Goal: Task Accomplishment & Management: Manage account settings

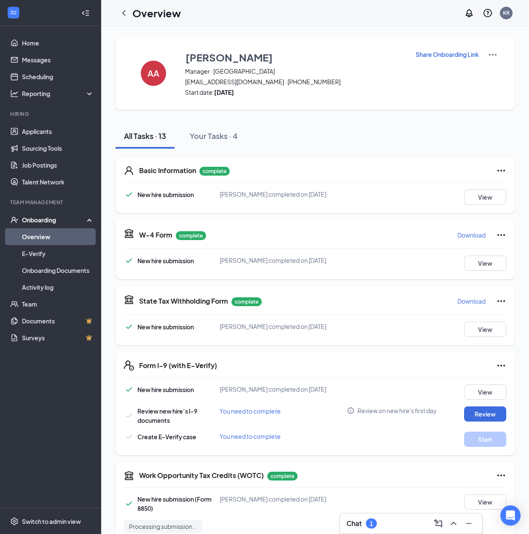
click at [383, 522] on div "Chat 1" at bounding box center [410, 523] width 129 height 13
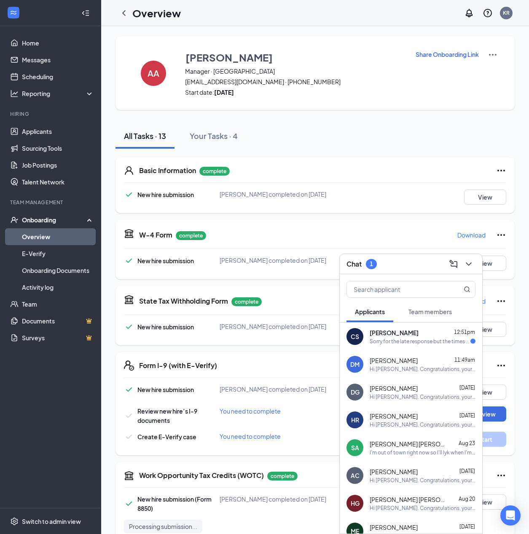
click at [391, 339] on div "Sorry for the late response but the times provided don't work for me is there a…" at bounding box center [419, 341] width 101 height 7
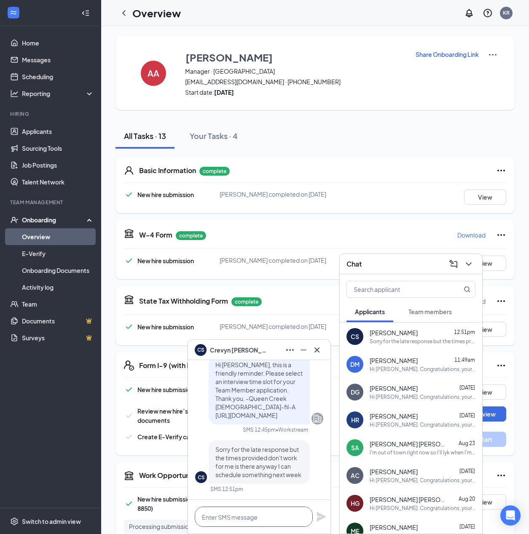
click at [228, 521] on textarea at bounding box center [254, 517] width 118 height 20
type textarea "T"
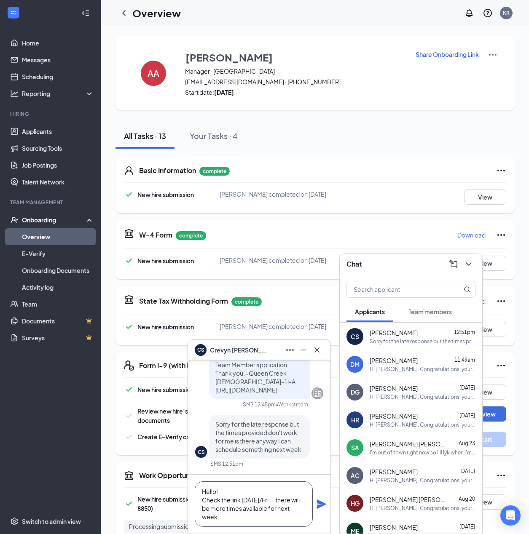
type textarea "Hello! Check the link [DATE]/Fri-- there will be more times available for next …"
click at [320, 503] on icon "Plane" at bounding box center [320, 504] width 9 height 9
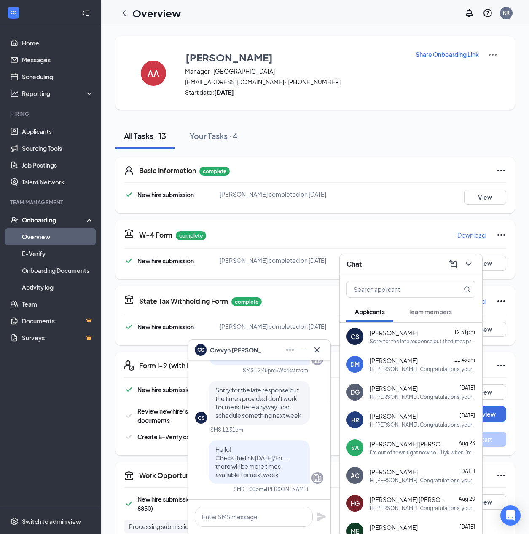
scroll to position [0, 0]
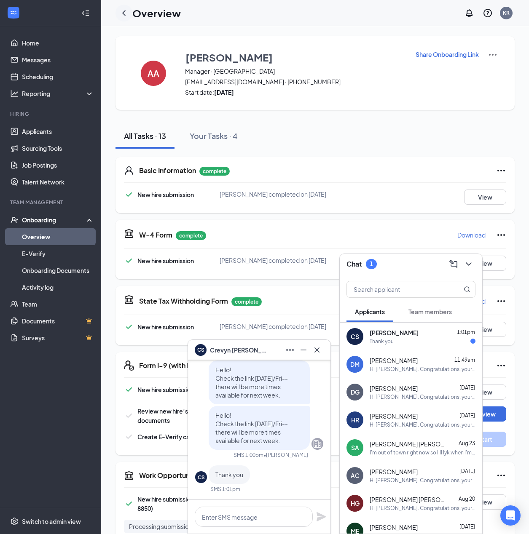
click at [123, 11] on icon "ChevronLeft" at bounding box center [124, 13] width 10 height 10
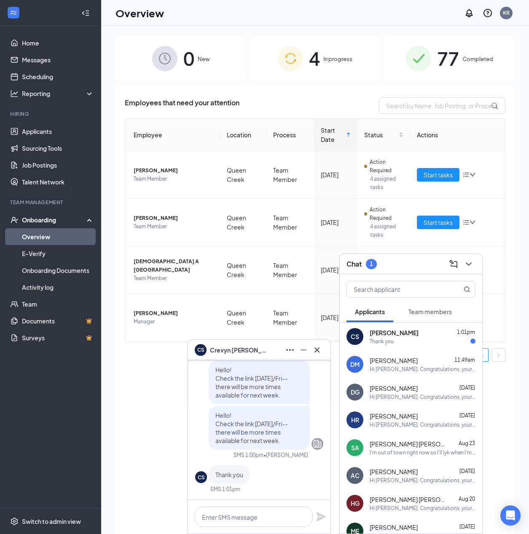
click at [390, 340] on div "Thank you" at bounding box center [381, 341] width 24 height 7
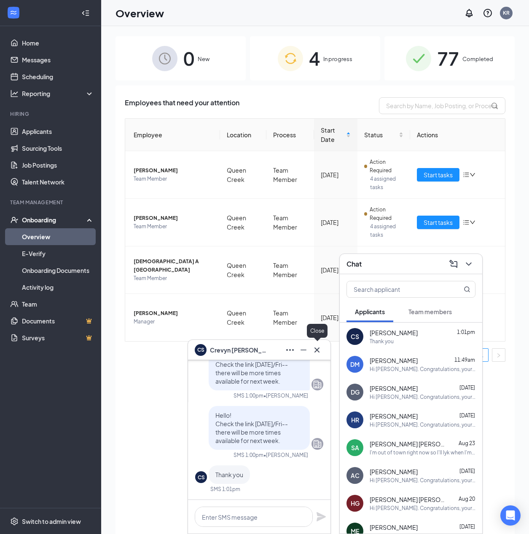
click at [319, 352] on icon "Cross" at bounding box center [317, 350] width 10 height 10
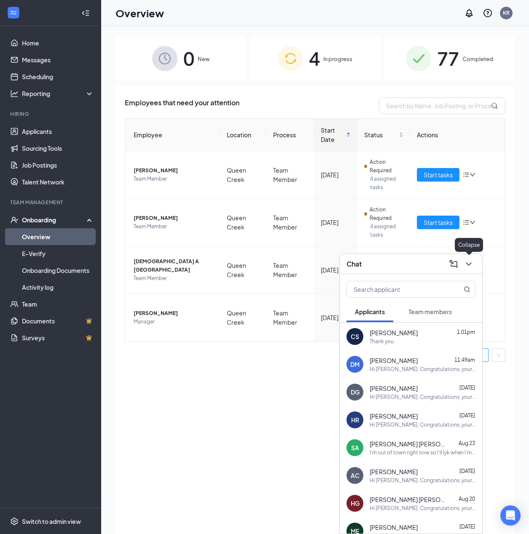
click at [469, 268] on icon "ChevronDown" at bounding box center [468, 264] width 10 height 10
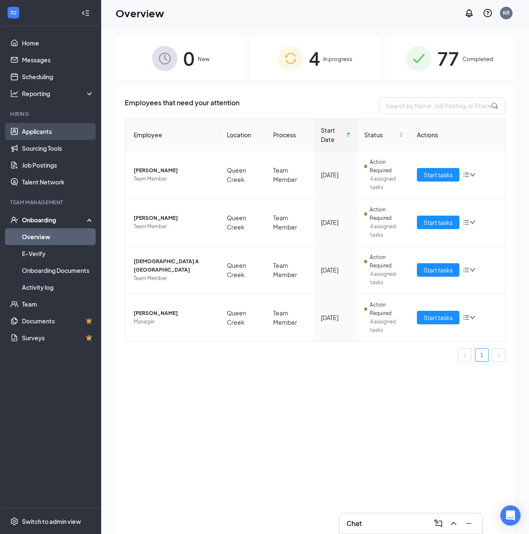
click at [45, 129] on link "Applicants" at bounding box center [58, 131] width 72 height 17
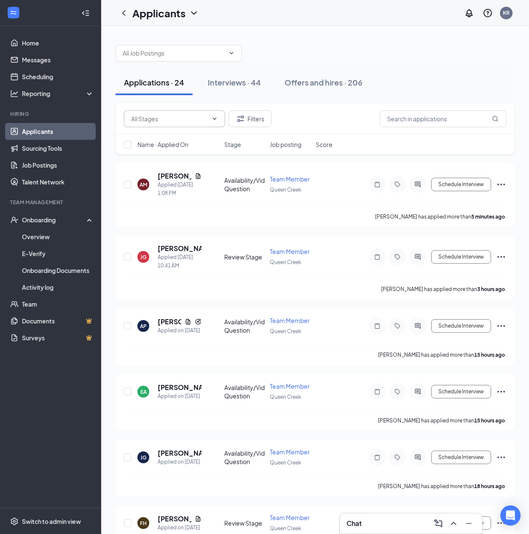
click at [175, 117] on input "text" at bounding box center [169, 118] width 77 height 9
click at [174, 158] on div "Review Stage (7)" at bounding box center [153, 157] width 45 height 9
type input "Review Stage (7)"
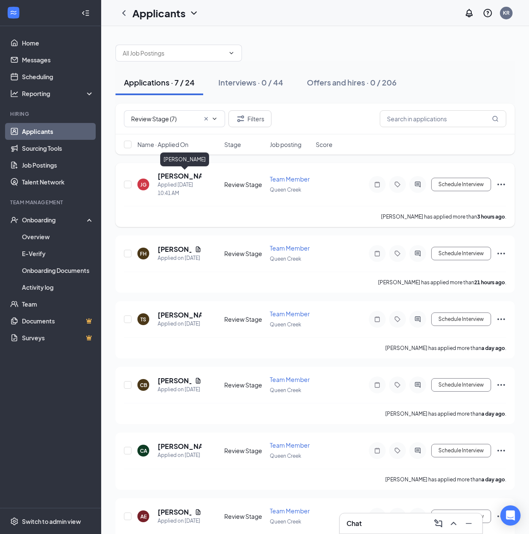
click at [179, 177] on h5 "[PERSON_NAME]" at bounding box center [180, 175] width 44 height 9
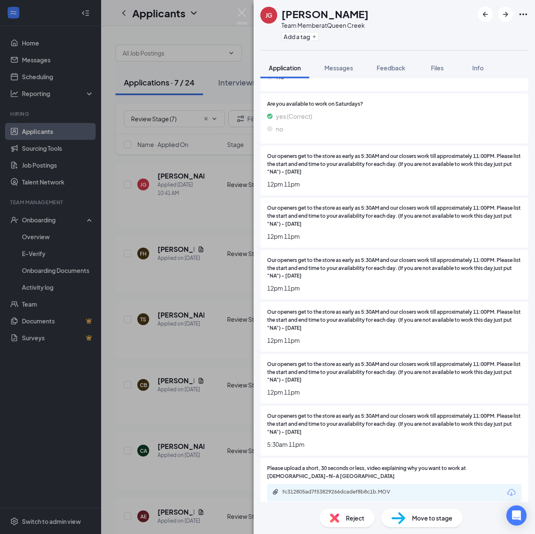
scroll to position [640, 0]
click at [382, 488] on div "fc312805ad7f53829266dcadef8b8c1b.MOV" at bounding box center [341, 491] width 118 height 7
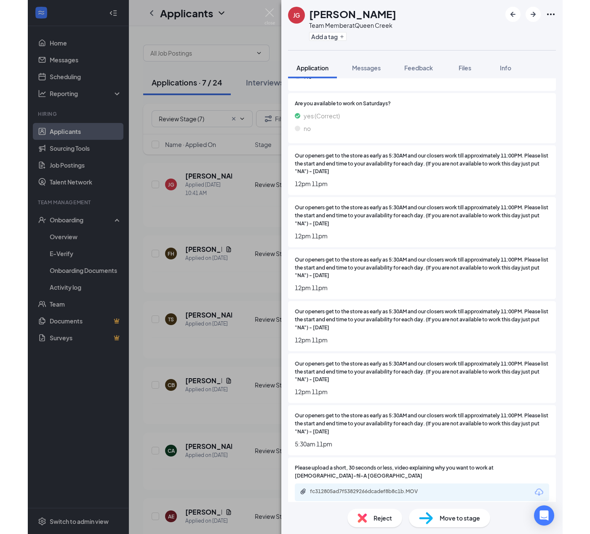
scroll to position [636, 0]
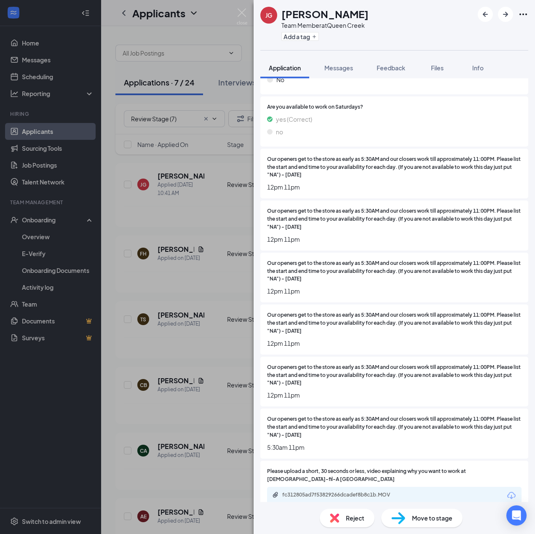
click at [50, 220] on div "[PERSON_NAME] Team Member at [GEOGRAPHIC_DATA] Add a tag Application Messages F…" at bounding box center [267, 267] width 535 height 534
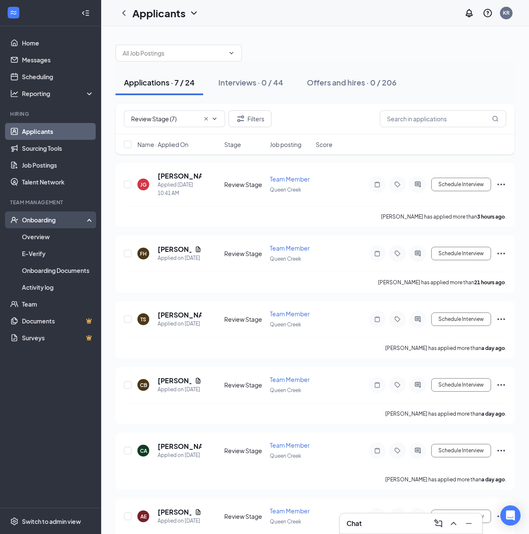
click at [53, 219] on div "Onboarding" at bounding box center [54, 220] width 65 height 8
click at [43, 223] on div "Onboarding" at bounding box center [54, 220] width 65 height 8
click at [44, 238] on link "Overview" at bounding box center [58, 236] width 72 height 17
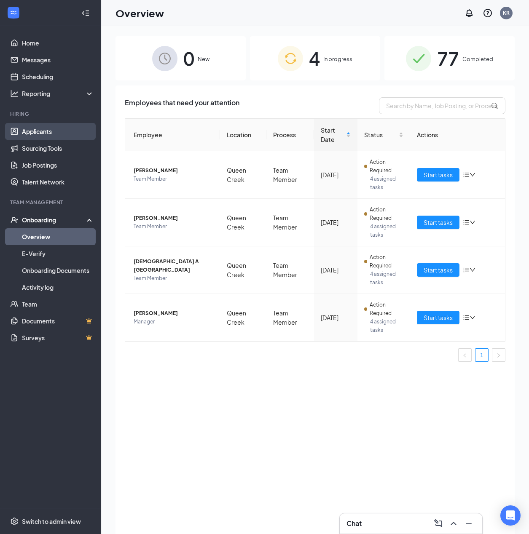
click at [55, 136] on link "Applicants" at bounding box center [58, 131] width 72 height 17
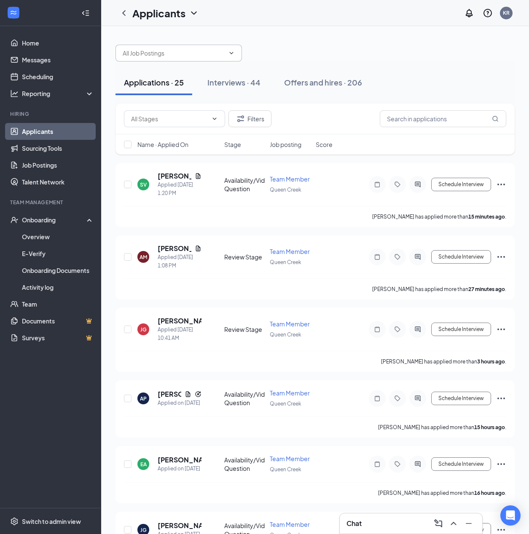
click at [188, 56] on input "text" at bounding box center [174, 52] width 102 height 9
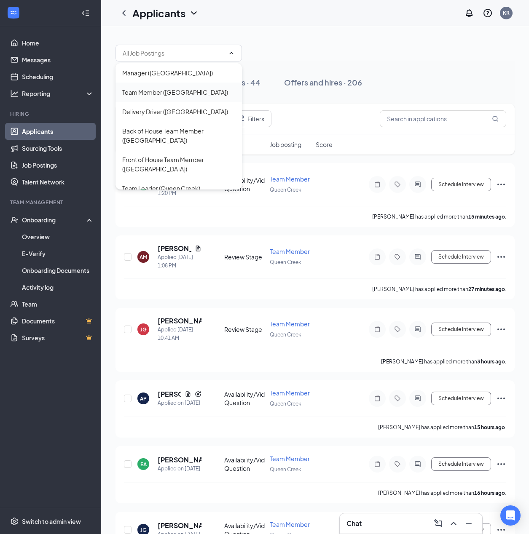
click at [175, 93] on div "Team Member ([GEOGRAPHIC_DATA])" at bounding box center [175, 92] width 106 height 9
type input "Team Member ([GEOGRAPHIC_DATA])"
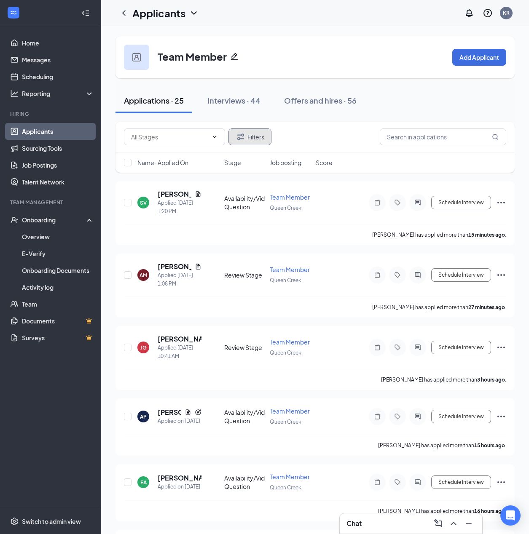
click at [256, 137] on button "Filters" at bounding box center [249, 136] width 43 height 17
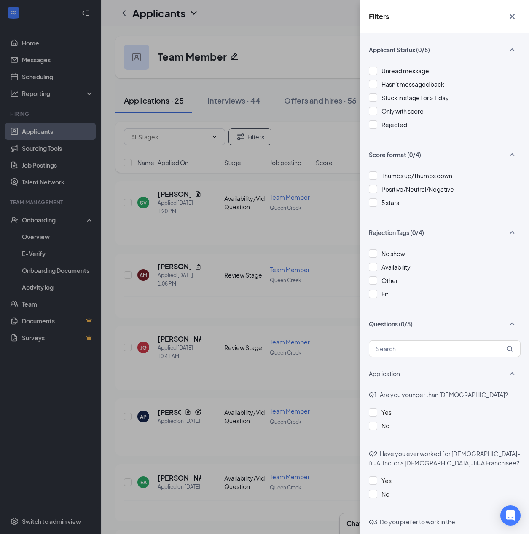
click at [182, 147] on div "Filters Applicant Status (0/5) Unread message Hasn't messaged back Stuck in sta…" at bounding box center [264, 267] width 529 height 534
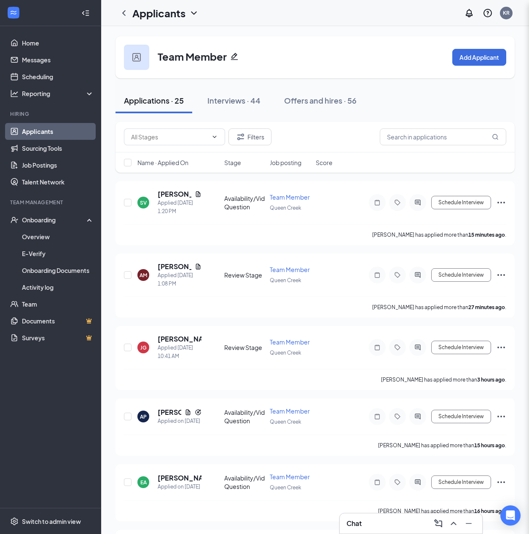
click at [186, 139] on div "Filters Applicant Status (0/5) Unread message Hasn't messaged back Stuck in sta…" at bounding box center [264, 267] width 529 height 534
click at [211, 135] on icon "ChevronDown" at bounding box center [214, 137] width 7 height 7
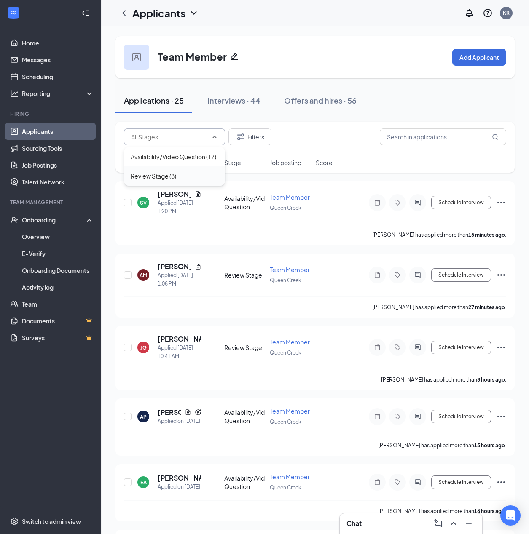
click at [160, 180] on div "Review Stage (8)" at bounding box center [153, 175] width 45 height 9
type input "Review Stage (8)"
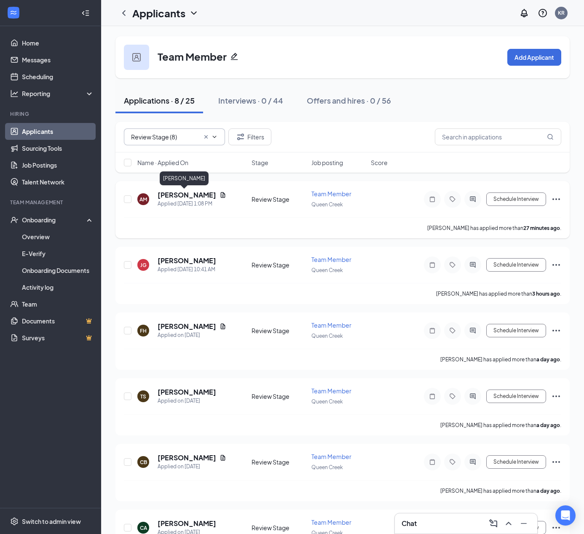
click at [177, 195] on h5 "[PERSON_NAME]" at bounding box center [187, 194] width 59 height 9
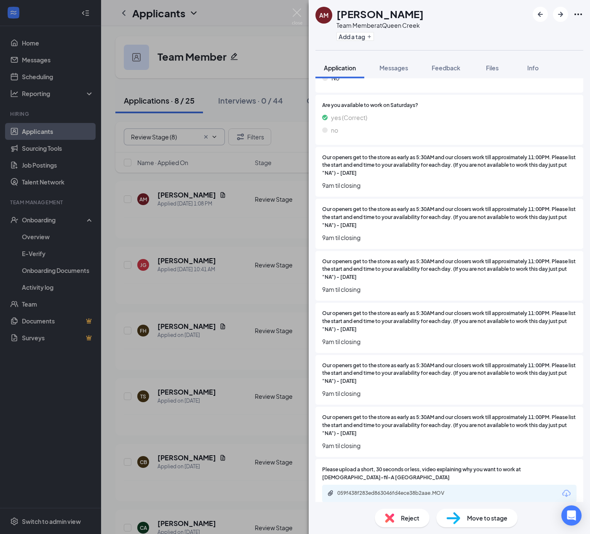
scroll to position [686, 0]
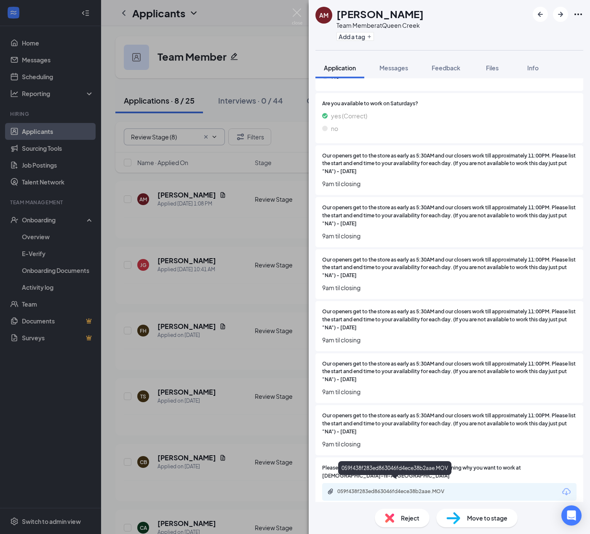
click at [445, 488] on div "059f438f283ed863046fd4ece38b2aae.MOV" at bounding box center [396, 491] width 118 height 7
click at [412, 524] on div "Reject" at bounding box center [402, 518] width 55 height 19
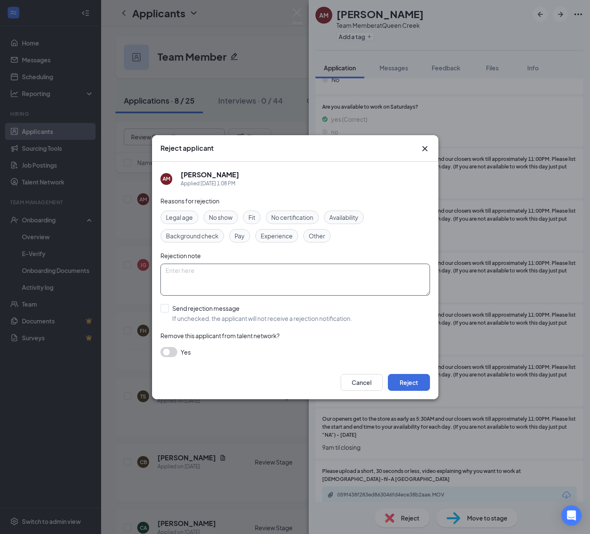
click at [254, 266] on textarea at bounding box center [295, 280] width 270 height 32
type textarea "Video had no sound"
click at [198, 310] on input "Send rejection message If unchecked, the applicant will not receive a rejection…" at bounding box center [256, 313] width 192 height 19
checkbox input "true"
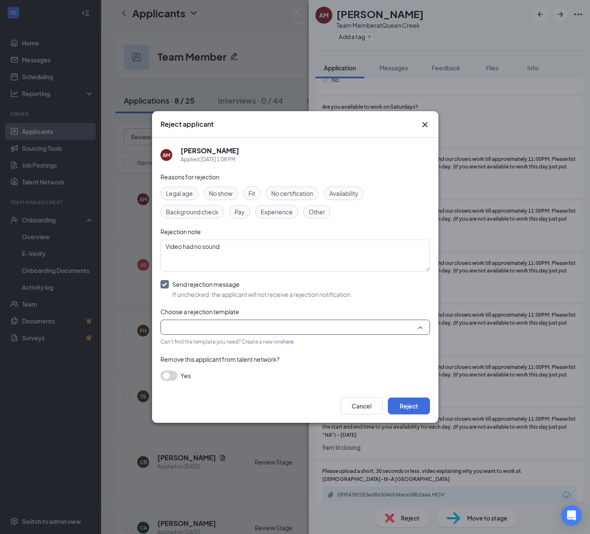
click at [195, 328] on input "search" at bounding box center [293, 327] width 254 height 14
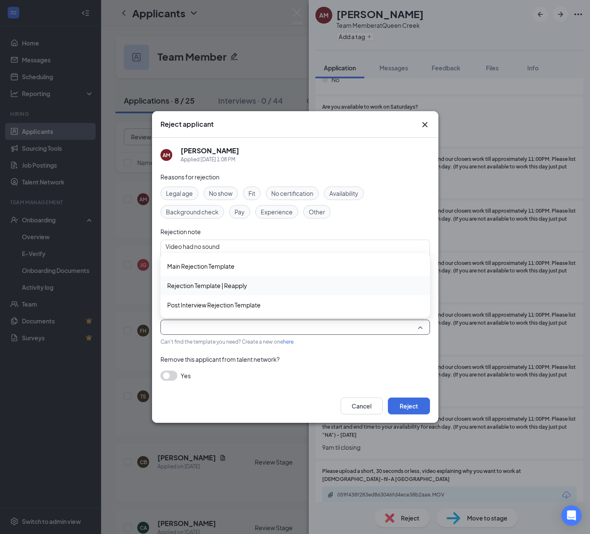
click at [210, 285] on span "Rejection Template | Reapply" at bounding box center [207, 285] width 80 height 9
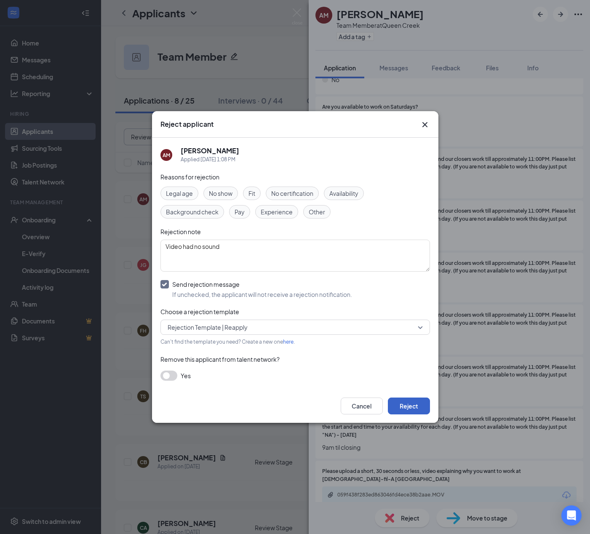
click at [404, 405] on button "Reject" at bounding box center [409, 406] width 42 height 17
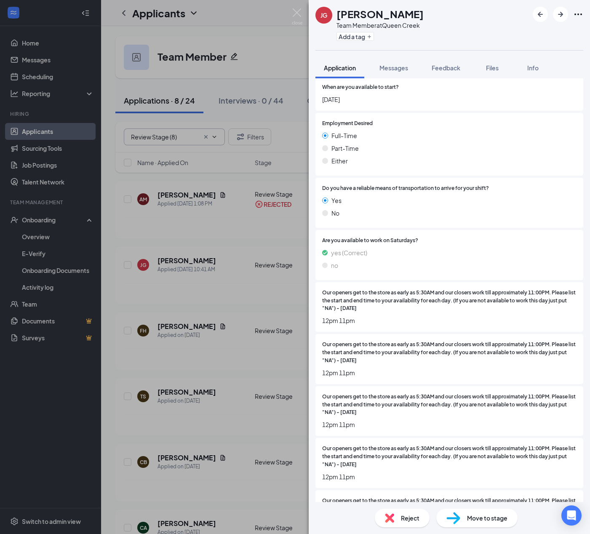
scroll to position [640, 0]
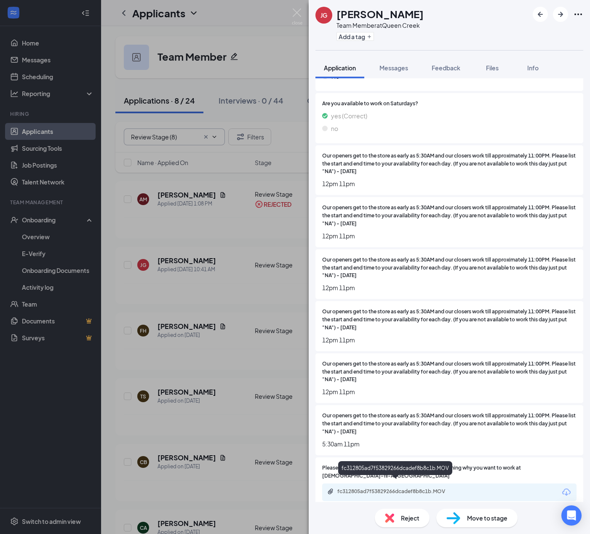
click at [432, 488] on div "fc312805ad7f53829266dcadef8b8c1b.MOV" at bounding box center [395, 492] width 136 height 8
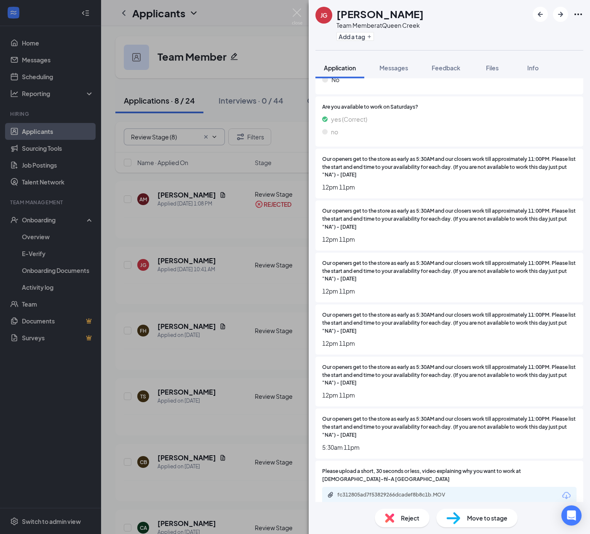
click at [412, 521] on span "Reject" at bounding box center [410, 517] width 19 height 9
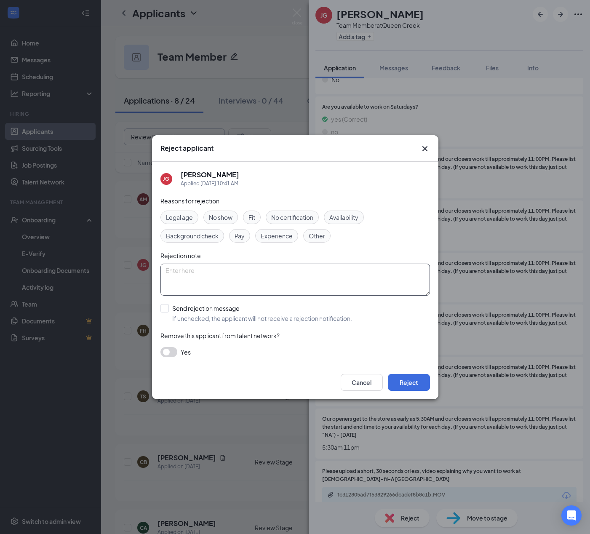
click at [293, 274] on textarea at bounding box center [295, 280] width 270 height 32
type textarea "Video had sound only- no pic"
click at [164, 311] on input "Send rejection message If unchecked, the applicant will not receive a rejection…" at bounding box center [256, 313] width 192 height 19
checkbox input "true"
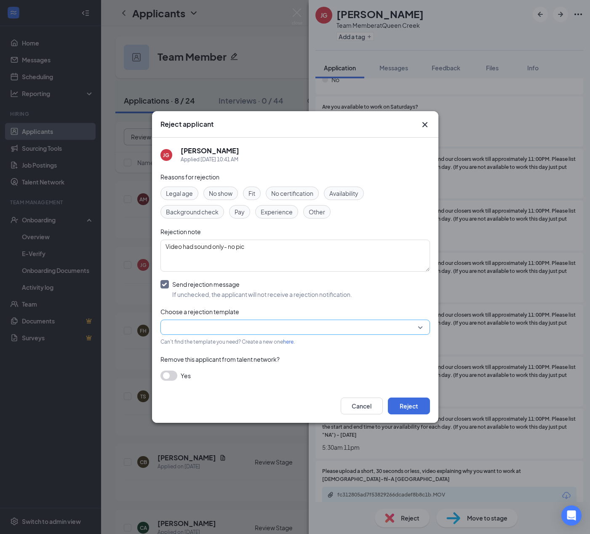
click at [182, 329] on input "search" at bounding box center [293, 327] width 254 height 14
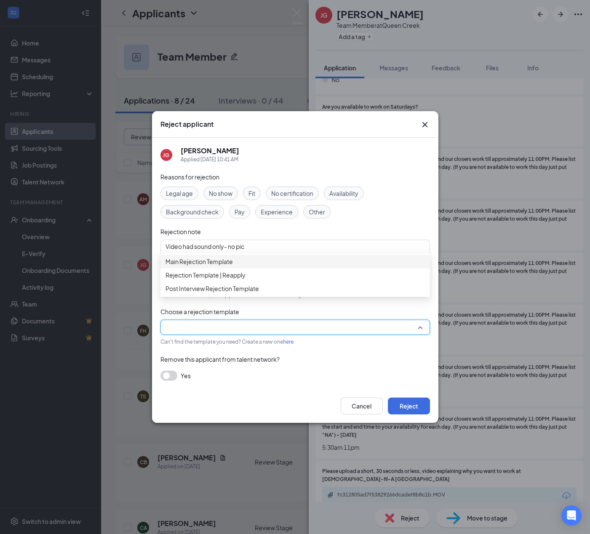
click at [205, 263] on span "Main Rejection Template" at bounding box center [199, 261] width 67 height 9
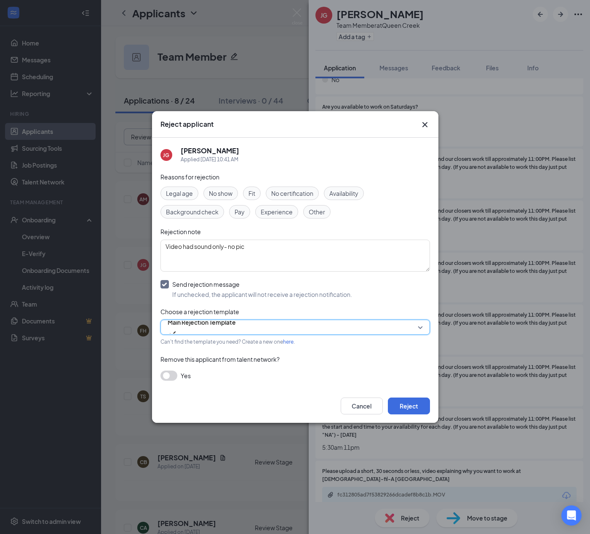
click at [190, 329] on span "Main Rejection Template" at bounding box center [202, 322] width 68 height 13
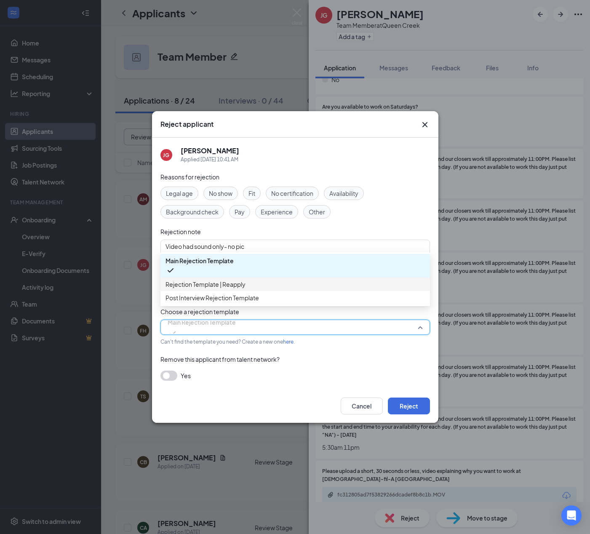
click at [190, 284] on span "Rejection Template | Reapply" at bounding box center [206, 284] width 80 height 9
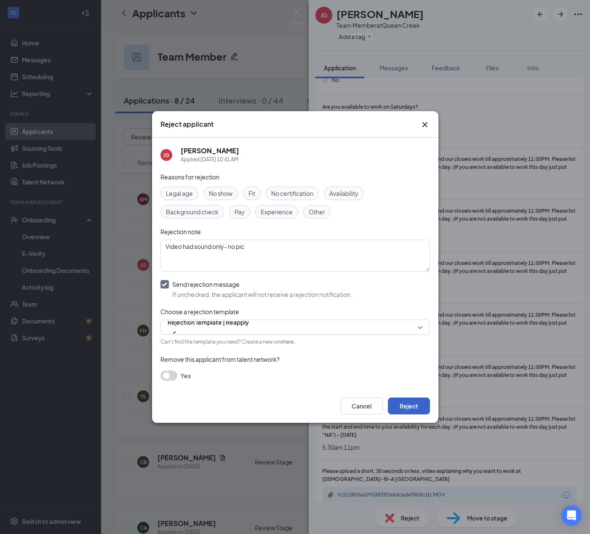
click at [417, 409] on button "Reject" at bounding box center [409, 406] width 42 height 17
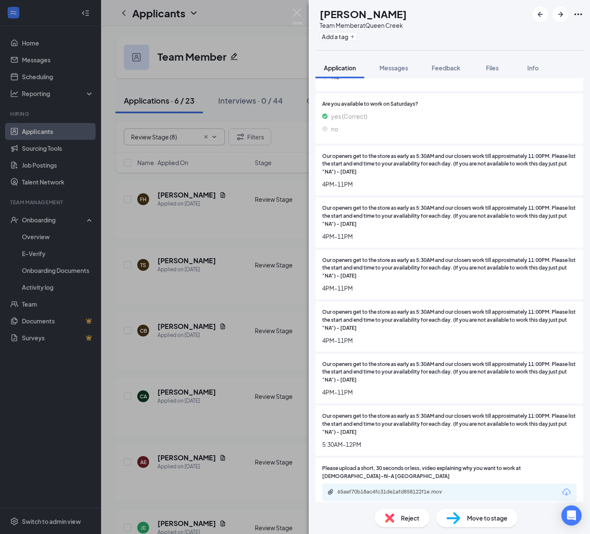
scroll to position [686, 0]
click at [400, 488] on div "65aef70b18ac4fc31de1afd858122f1e.mov" at bounding box center [396, 491] width 118 height 7
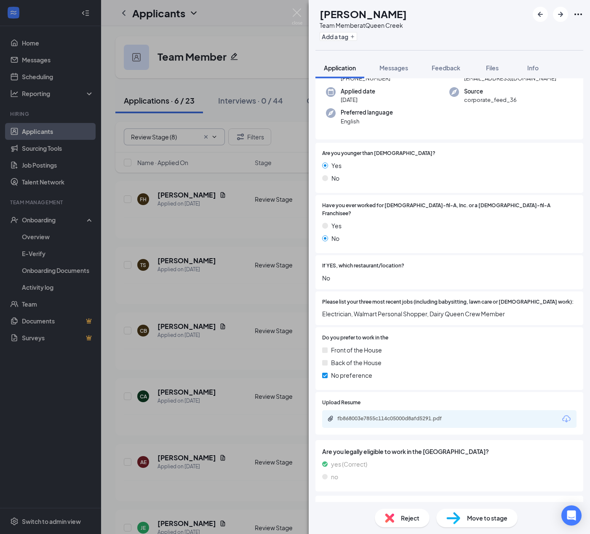
scroll to position [0, 0]
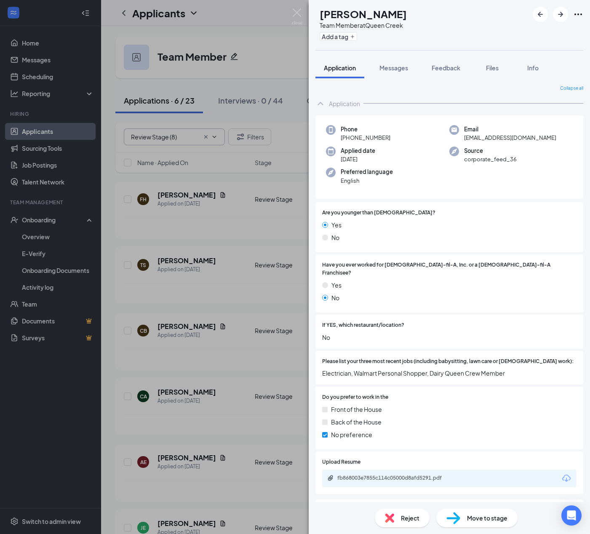
click at [494, 519] on span "Move to stage" at bounding box center [487, 517] width 40 height 9
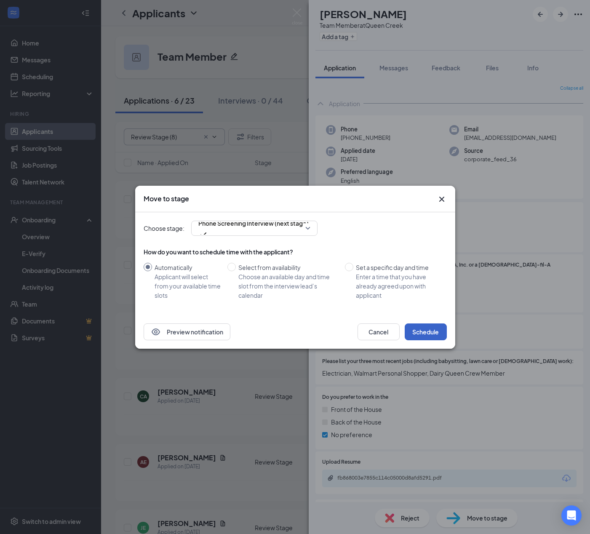
click at [428, 334] on button "Schedule" at bounding box center [426, 332] width 42 height 17
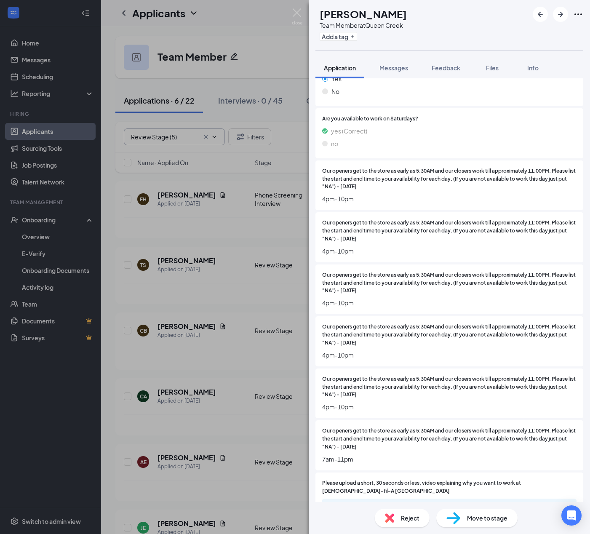
scroll to position [658, 0]
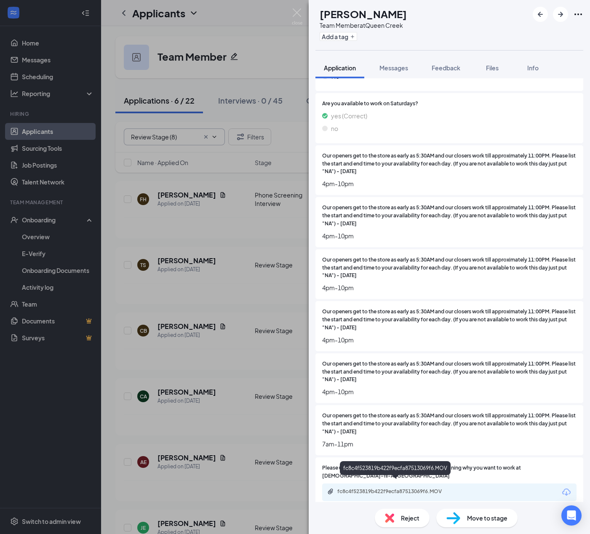
click at [445, 488] on div "fc8c4f523819b422f9ecfa87513069f6.MOV" at bounding box center [396, 491] width 118 height 7
click at [484, 516] on span "Move to stage" at bounding box center [487, 517] width 40 height 9
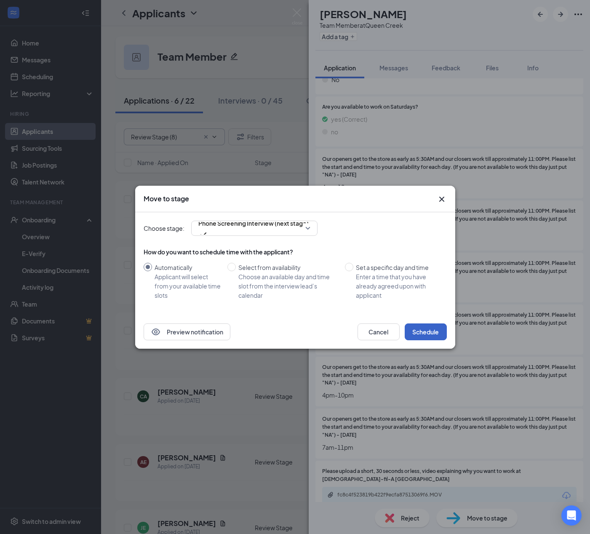
click at [439, 333] on button "Schedule" at bounding box center [426, 332] width 42 height 17
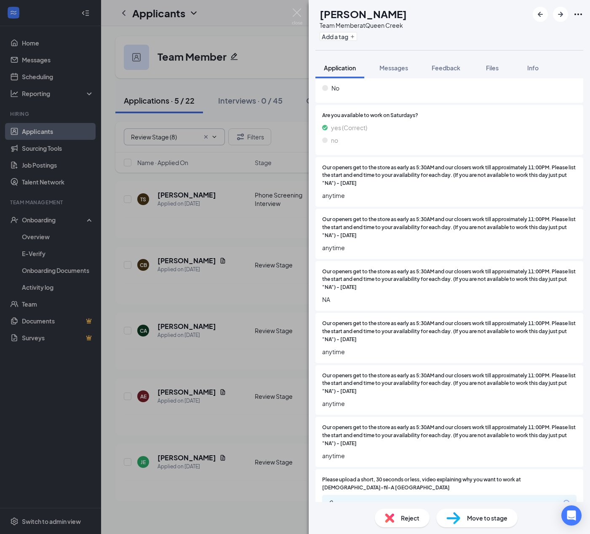
scroll to position [686, 0]
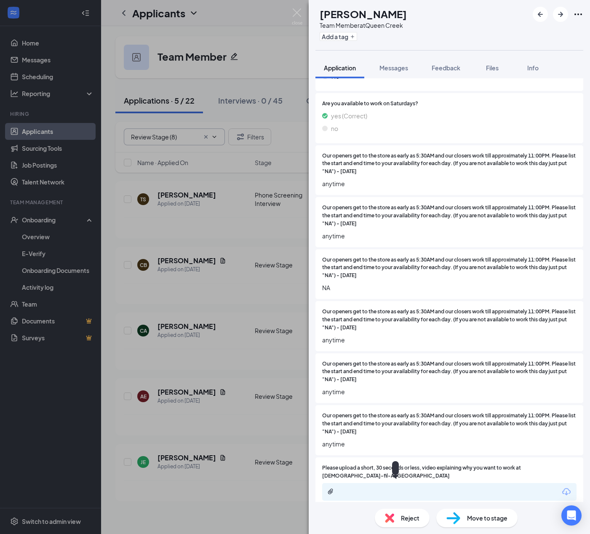
click at [393, 488] on div at bounding box center [395, 491] width 136 height 7
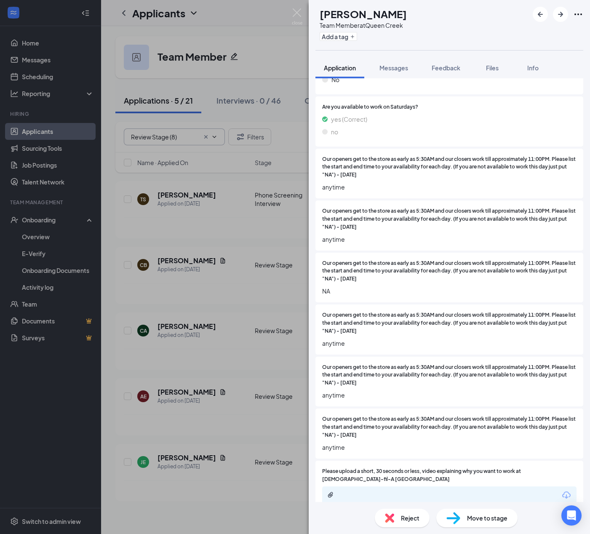
click at [409, 518] on span "Reject" at bounding box center [410, 517] width 19 height 9
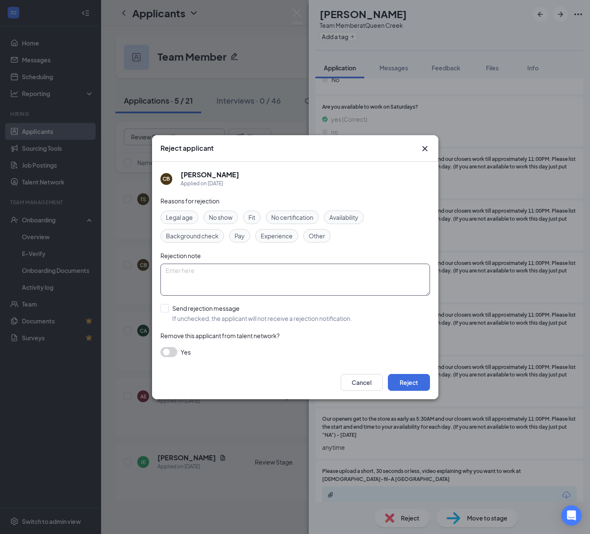
click at [200, 286] on textarea at bounding box center [295, 280] width 270 height 32
type textarea "No video"
click at [164, 310] on input "Send rejection message If unchecked, the applicant will not receive a rejection…" at bounding box center [256, 313] width 192 height 19
checkbox input "true"
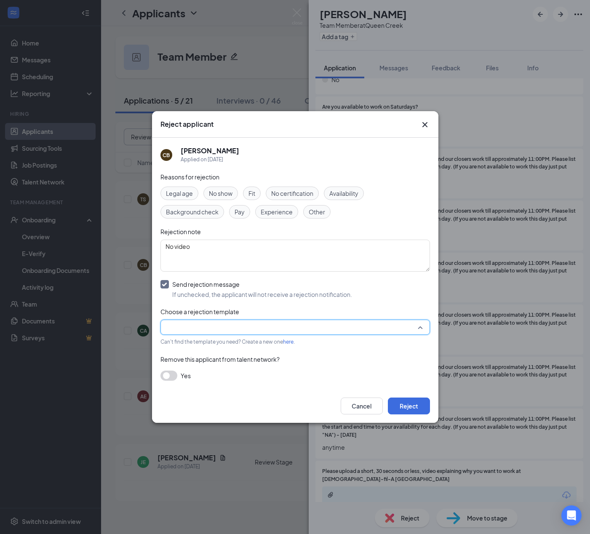
click at [171, 329] on input "search" at bounding box center [293, 327] width 254 height 14
click at [194, 280] on span "Rejection Template | Reapply" at bounding box center [206, 274] width 80 height 9
click at [409, 404] on button "Reject" at bounding box center [409, 406] width 42 height 17
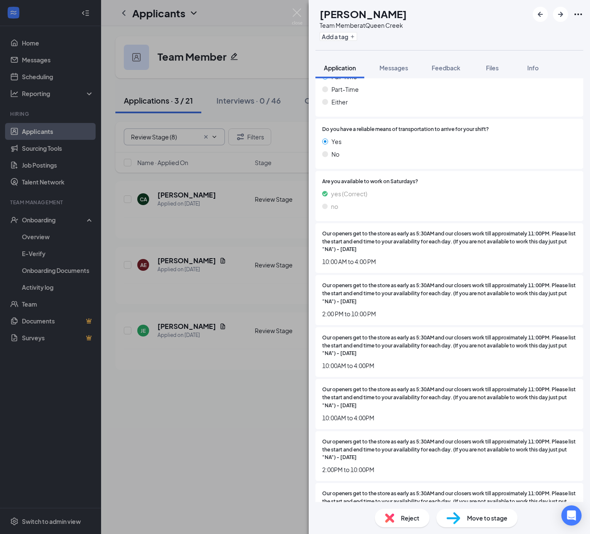
scroll to position [640, 0]
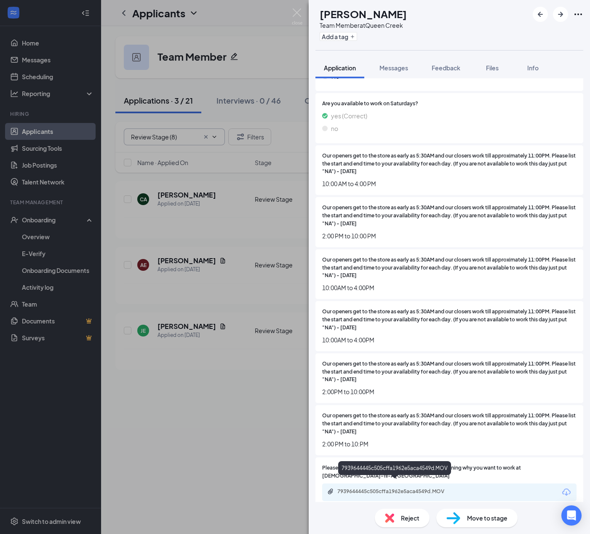
click at [432, 488] on div "7939644445c505cffa1962e5aca4549d.MOV" at bounding box center [396, 491] width 118 height 7
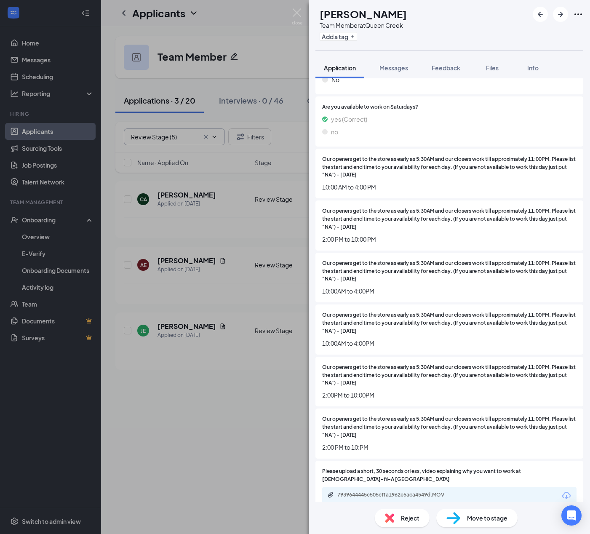
click at [411, 522] on span "Reject" at bounding box center [410, 517] width 19 height 9
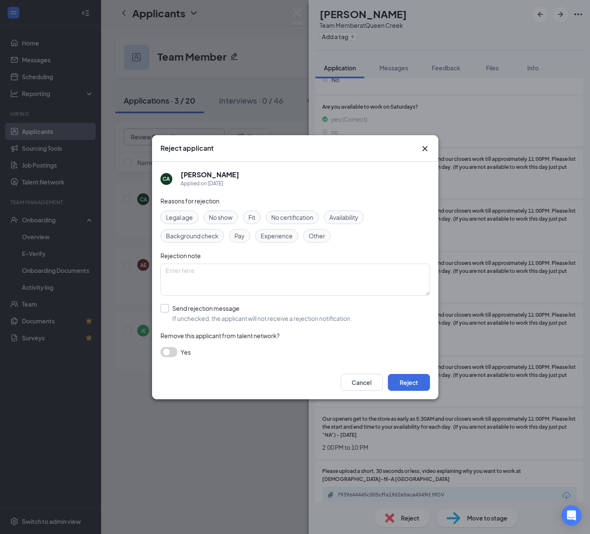
click at [190, 310] on input "Send rejection message If unchecked, the applicant will not receive a rejection…" at bounding box center [256, 313] width 192 height 19
checkbox input "true"
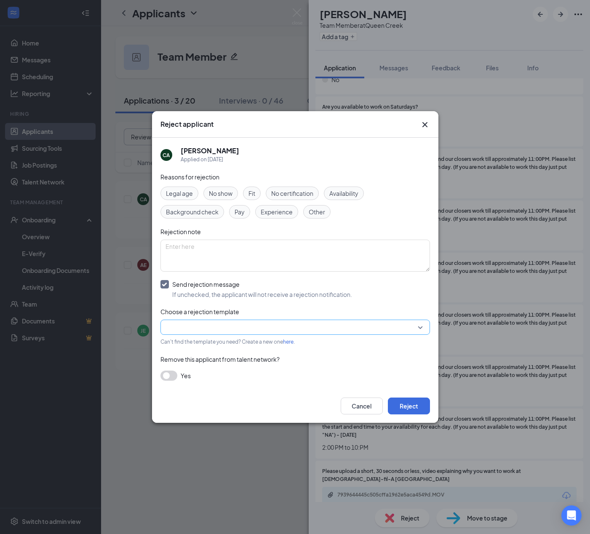
click at [192, 330] on input "search" at bounding box center [293, 327] width 254 height 14
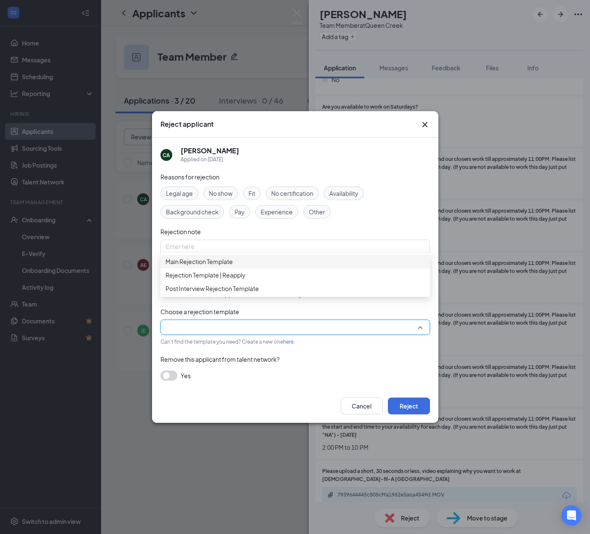
click at [195, 266] on span "Main Rejection Template" at bounding box center [199, 261] width 67 height 9
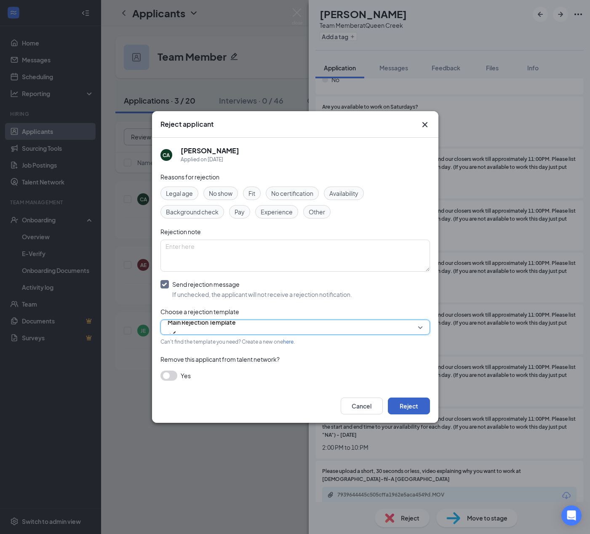
click at [420, 409] on button "Reject" at bounding box center [409, 406] width 42 height 17
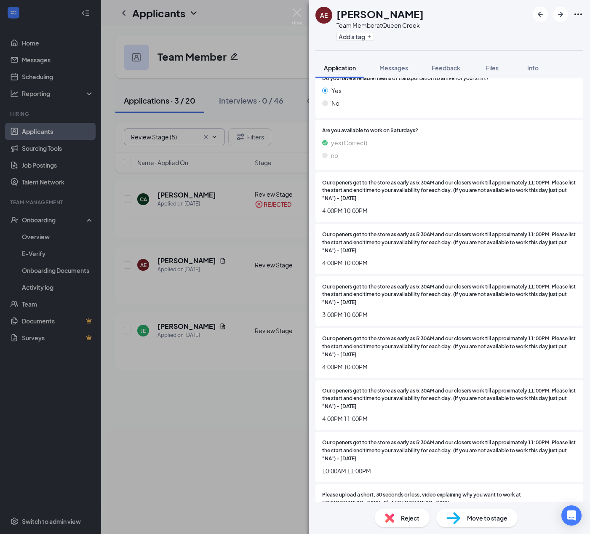
scroll to position [686, 0]
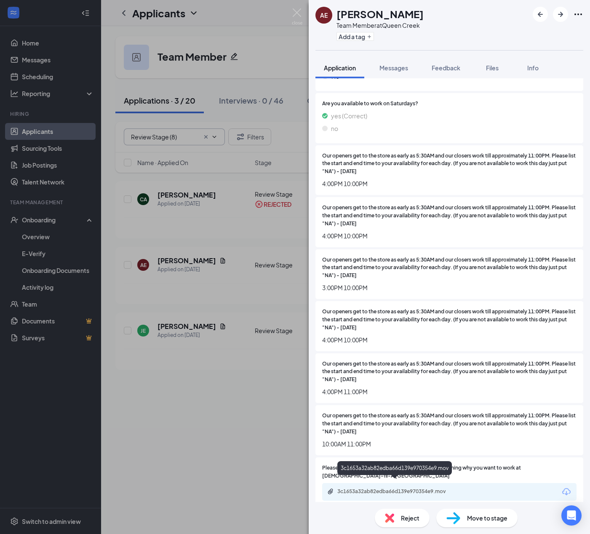
click at [425, 488] on div "3c1653a32ab82edba66d139e970354e9.mov" at bounding box center [396, 491] width 118 height 7
click at [501, 522] on span "Move to stage" at bounding box center [487, 517] width 40 height 9
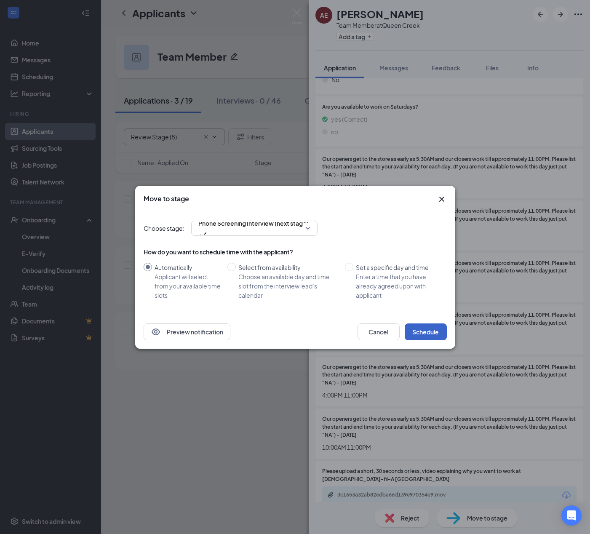
click at [436, 335] on button "Schedule" at bounding box center [426, 332] width 42 height 17
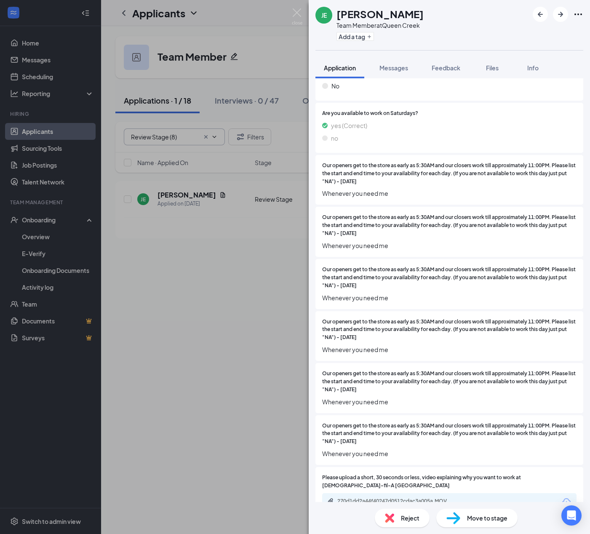
scroll to position [686, 0]
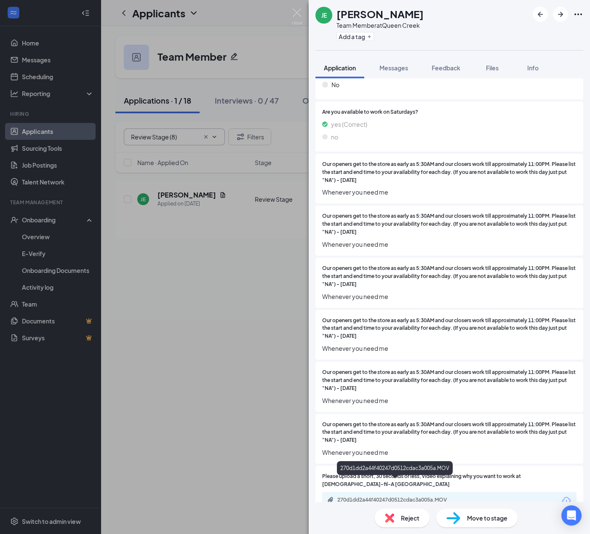
click at [388, 497] on div "270d1dd2a44f40247d0512cdac3a005a.MOV" at bounding box center [396, 500] width 118 height 7
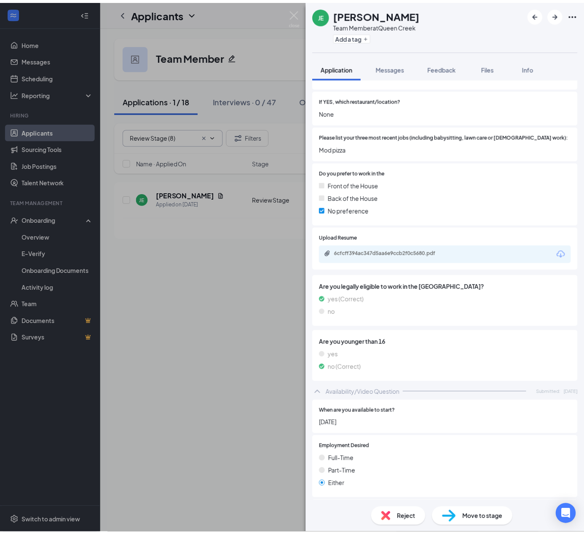
scroll to position [222, 0]
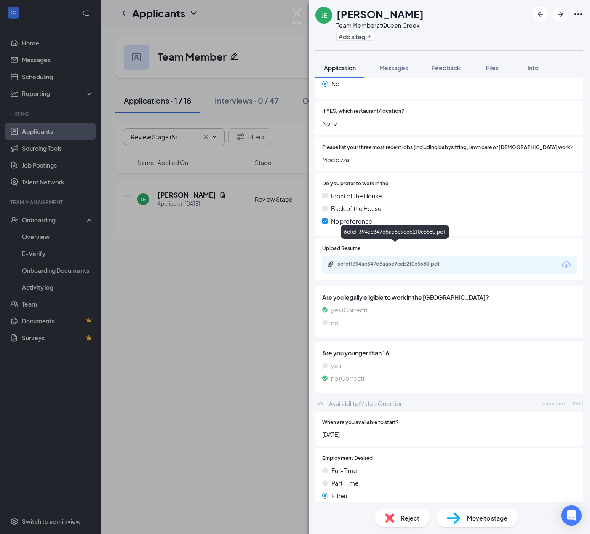
click at [433, 261] on div "6cfcff394ac347d5aa6e9ccb2f0c5680.pdf" at bounding box center [396, 264] width 118 height 7
click at [412, 518] on span "Reject" at bounding box center [410, 517] width 19 height 9
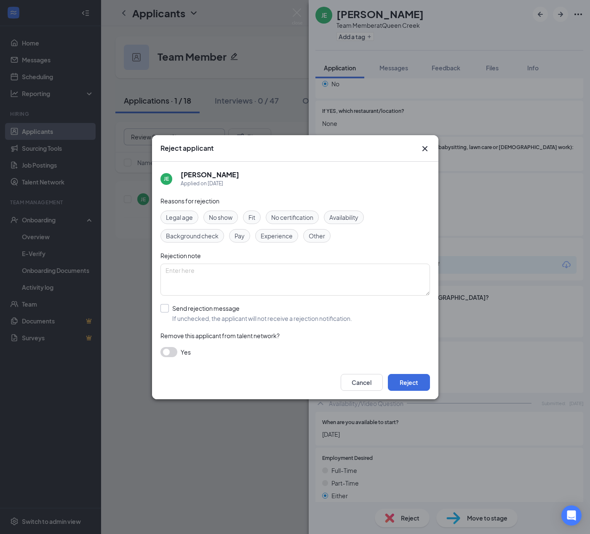
click at [163, 305] on input "Send rejection message If unchecked, the applicant will not receive a rejection…" at bounding box center [256, 313] width 192 height 19
checkbox input "true"
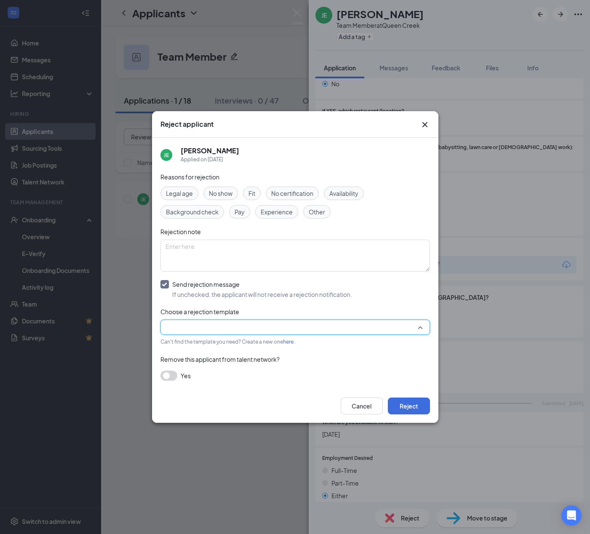
click at [201, 324] on input "search" at bounding box center [293, 327] width 254 height 14
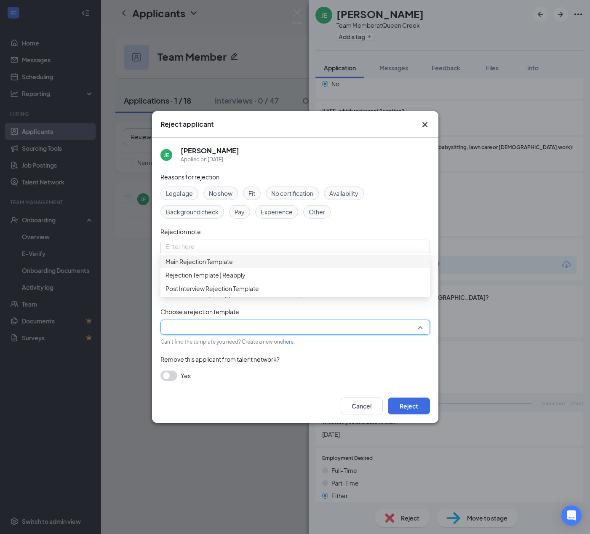
click at [193, 268] on div "Main Rejection Template" at bounding box center [295, 261] width 270 height 13
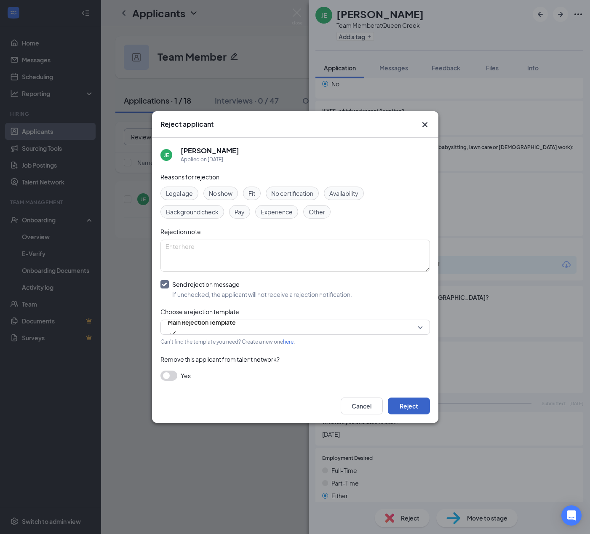
click at [421, 409] on button "Reject" at bounding box center [409, 406] width 42 height 17
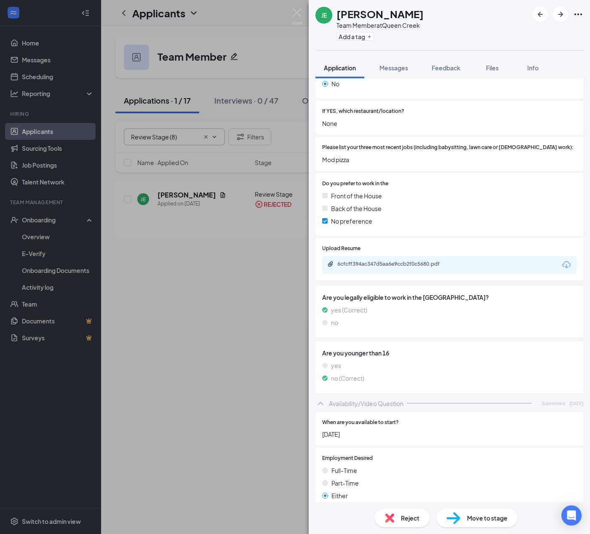
click at [35, 45] on div "[PERSON_NAME] Team Member at [GEOGRAPHIC_DATA] Add a tag Application Messages F…" at bounding box center [295, 267] width 590 height 534
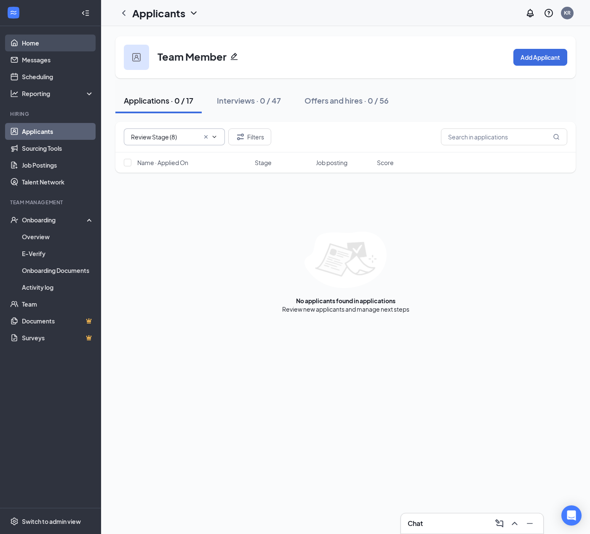
click at [35, 45] on link "Home" at bounding box center [58, 43] width 72 height 17
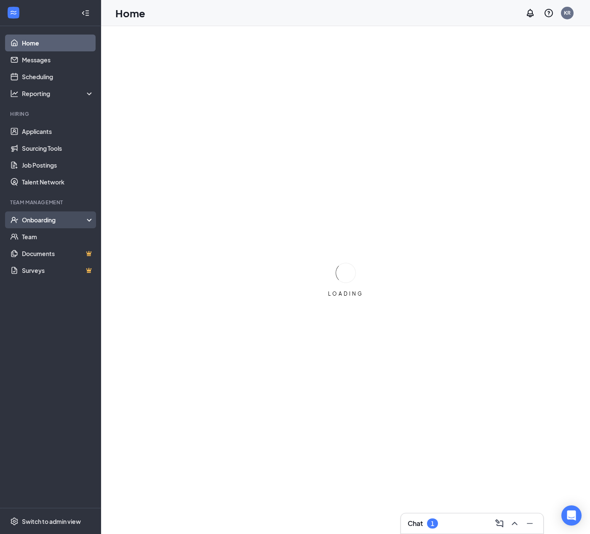
click at [56, 222] on div "Onboarding" at bounding box center [54, 220] width 65 height 8
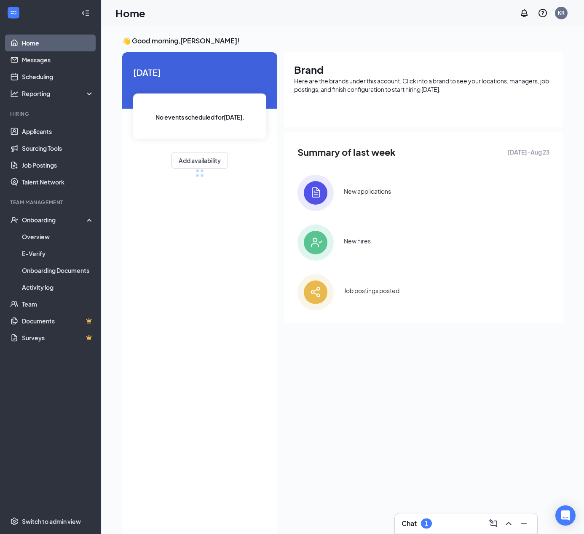
click at [442, 519] on div "Chat 1" at bounding box center [465, 523] width 129 height 13
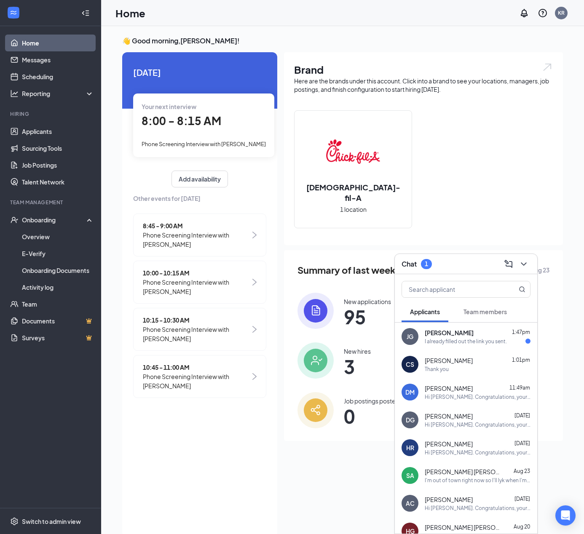
click at [433, 339] on div "I already filled out the link you sent." at bounding box center [466, 341] width 82 height 7
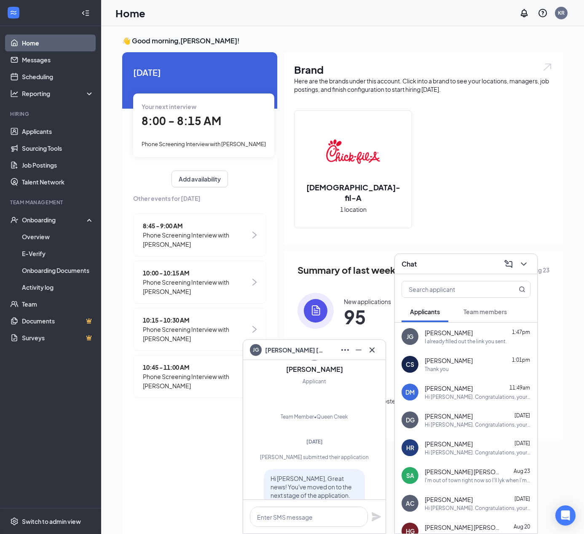
scroll to position [-309, 0]
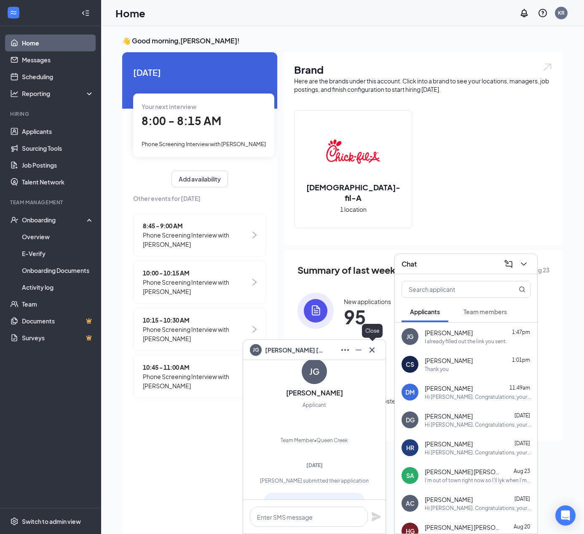
click at [374, 350] on icon "Cross" at bounding box center [372, 350] width 10 height 10
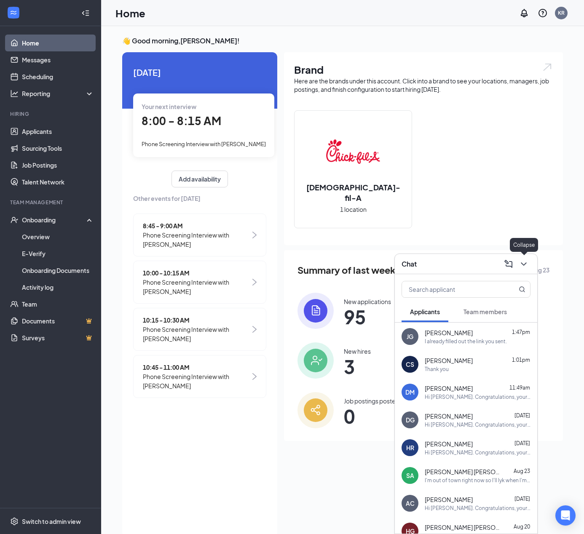
click at [527, 268] on icon "ChevronDown" at bounding box center [524, 264] width 10 height 10
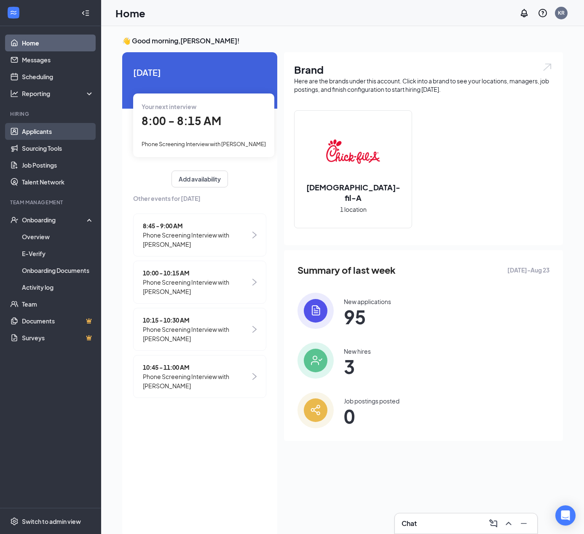
click at [44, 132] on link "Applicants" at bounding box center [58, 131] width 72 height 17
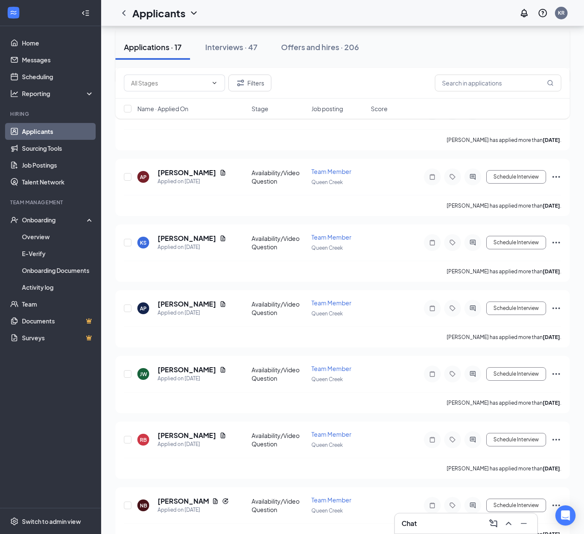
scroll to position [748, 0]
